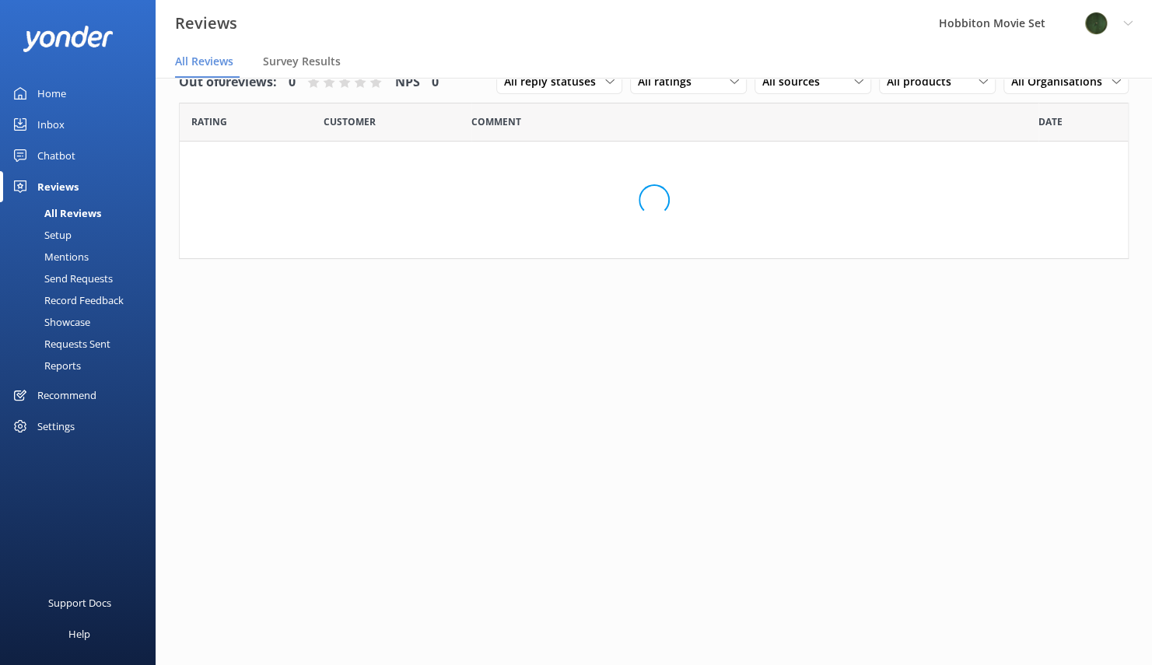
scroll to position [31, 0]
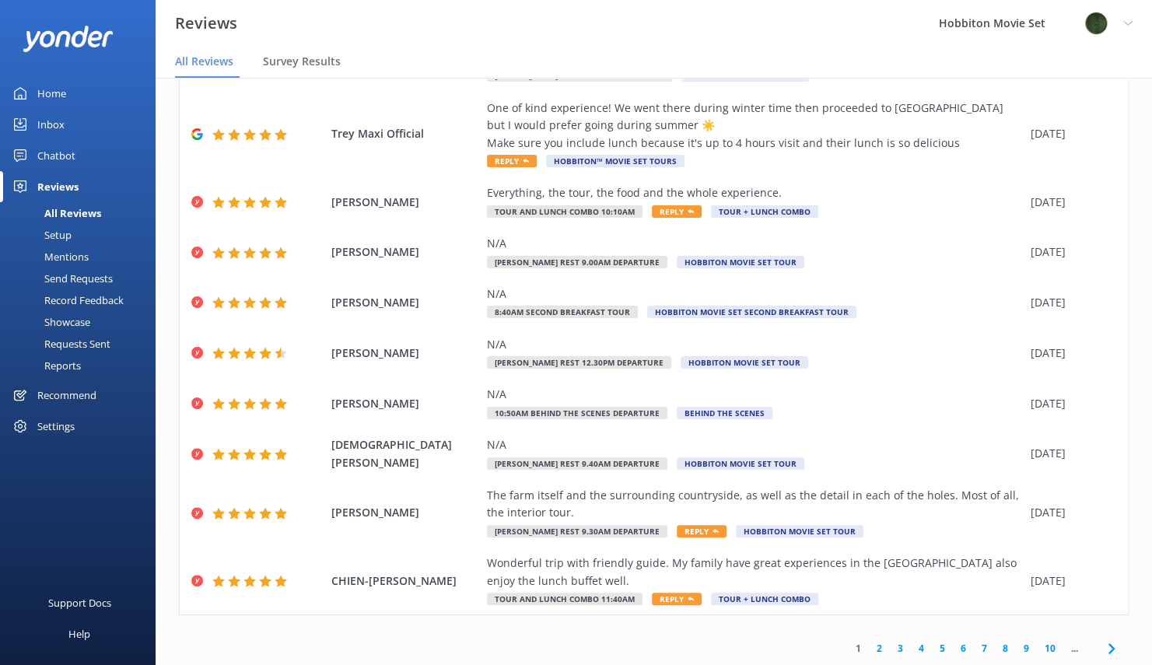
scroll to position [132, 0]
click at [1107, 648] on use at bounding box center [1110, 647] width 6 height 10
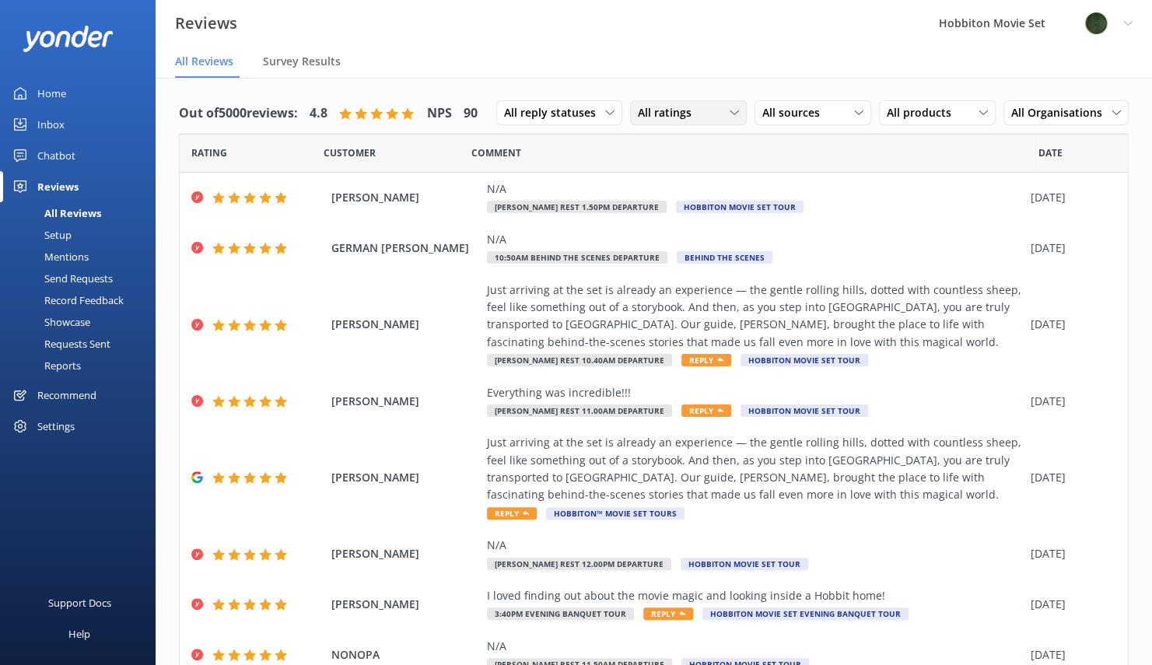
click at [700, 111] on div "All ratings" at bounding box center [688, 112] width 109 height 17
click at [675, 236] on div "Detractors" at bounding box center [688, 240] width 72 height 16
